Goal: Find specific page/section: Find specific page/section

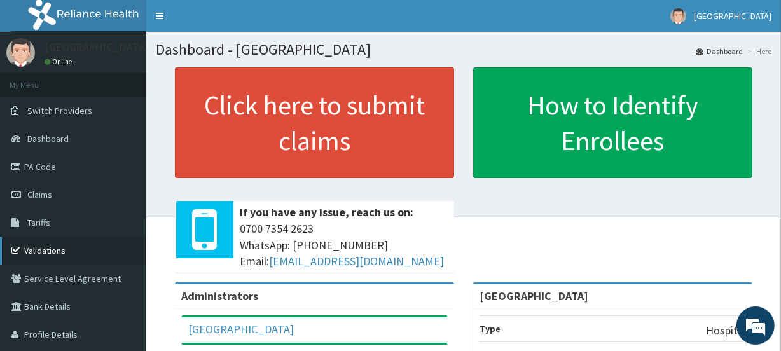
click at [51, 254] on link "Validations" at bounding box center [73, 251] width 146 height 28
click at [46, 242] on link "Validations" at bounding box center [73, 251] width 146 height 28
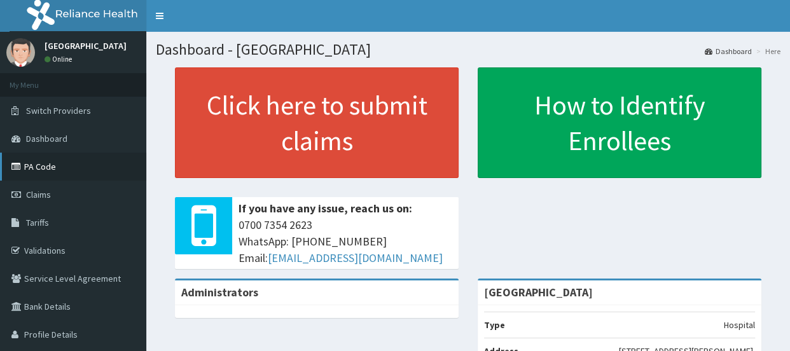
click at [46, 163] on link "PA Code" at bounding box center [73, 167] width 146 height 28
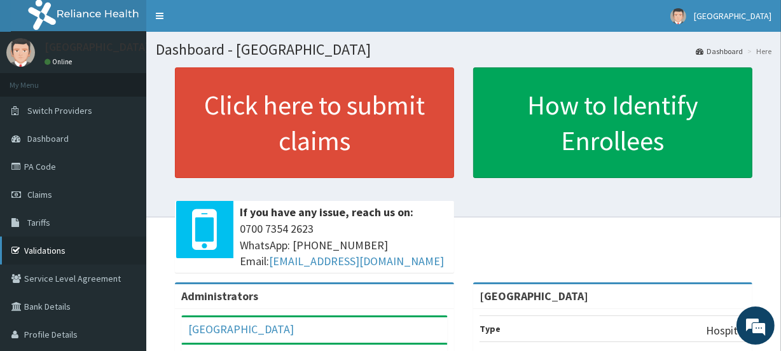
click at [62, 254] on link "Validations" at bounding box center [73, 251] width 146 height 28
